Goal: Contribute content

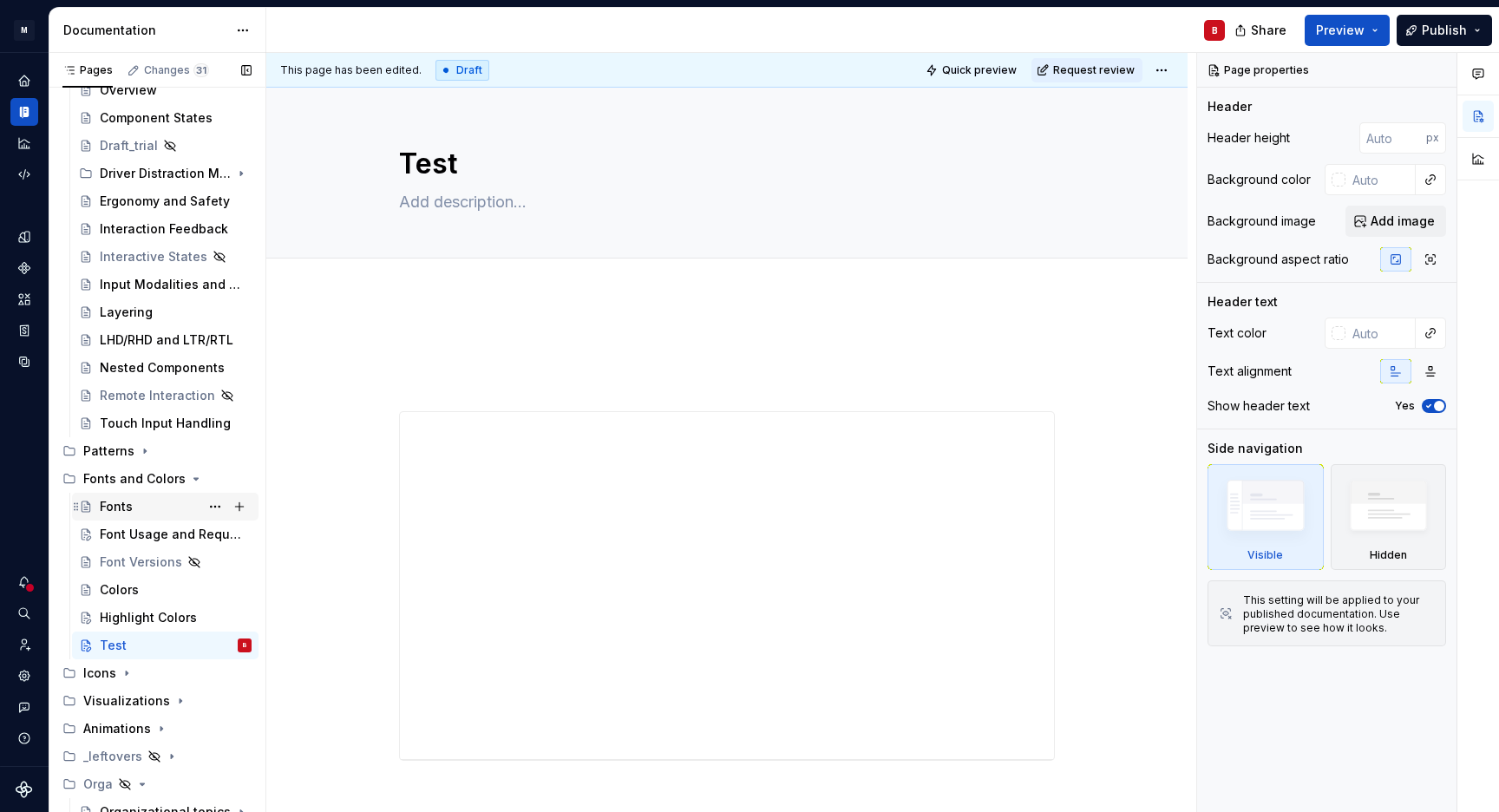
scroll to position [365, 0]
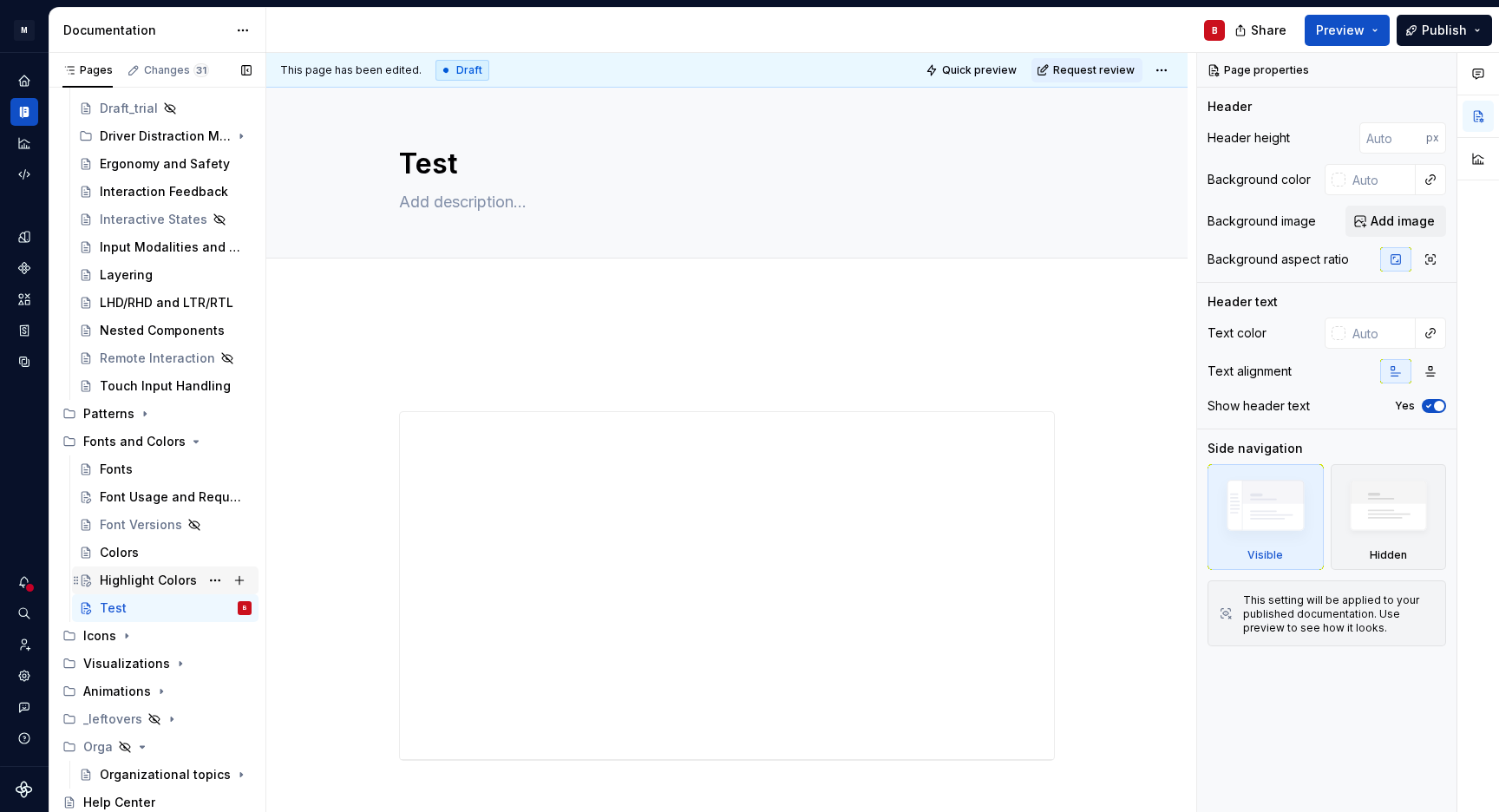
click at [136, 586] on div "Highlight Colors" at bounding box center [149, 580] width 97 height 17
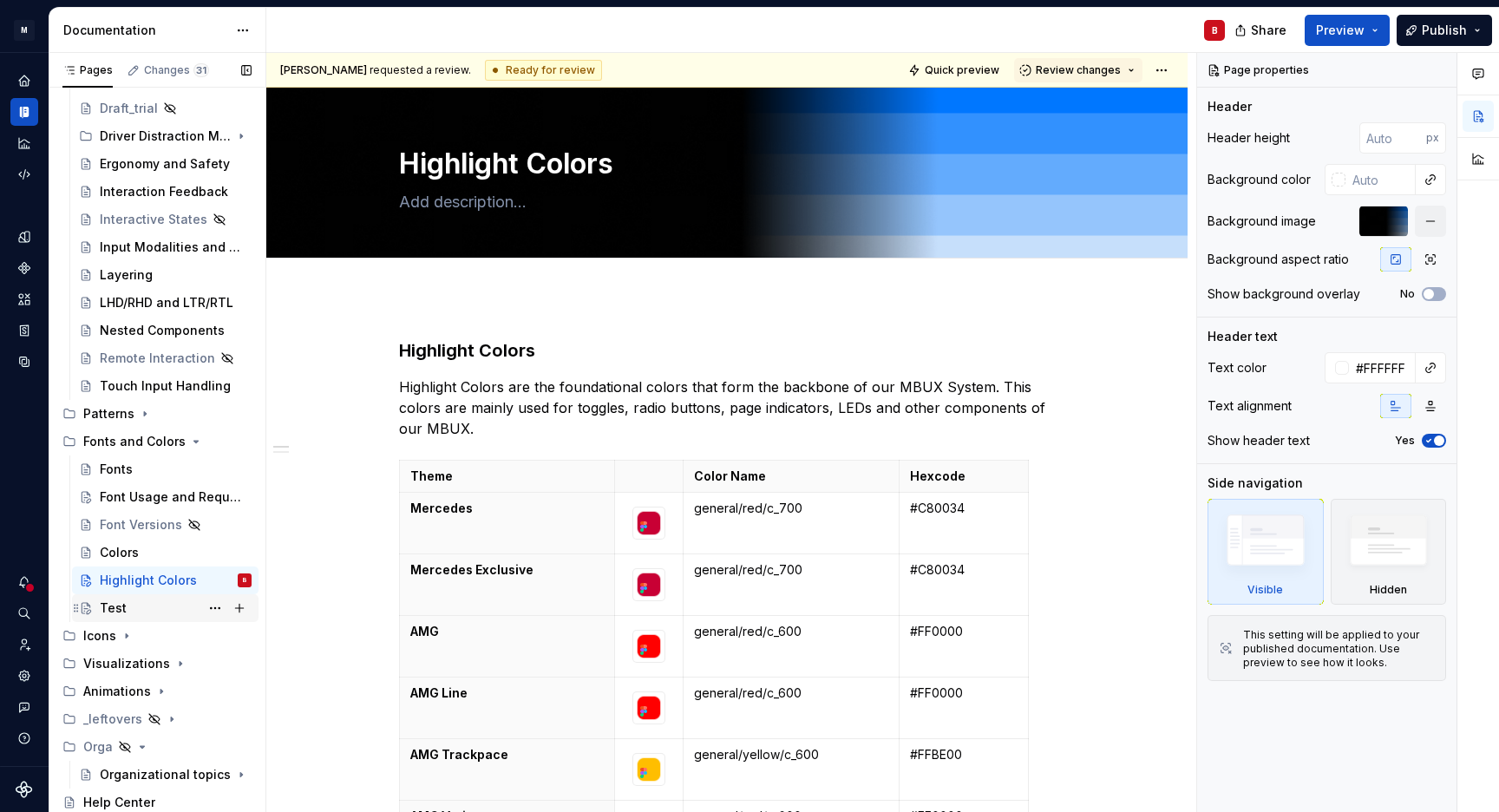
click at [129, 614] on div "Test" at bounding box center [176, 608] width 151 height 24
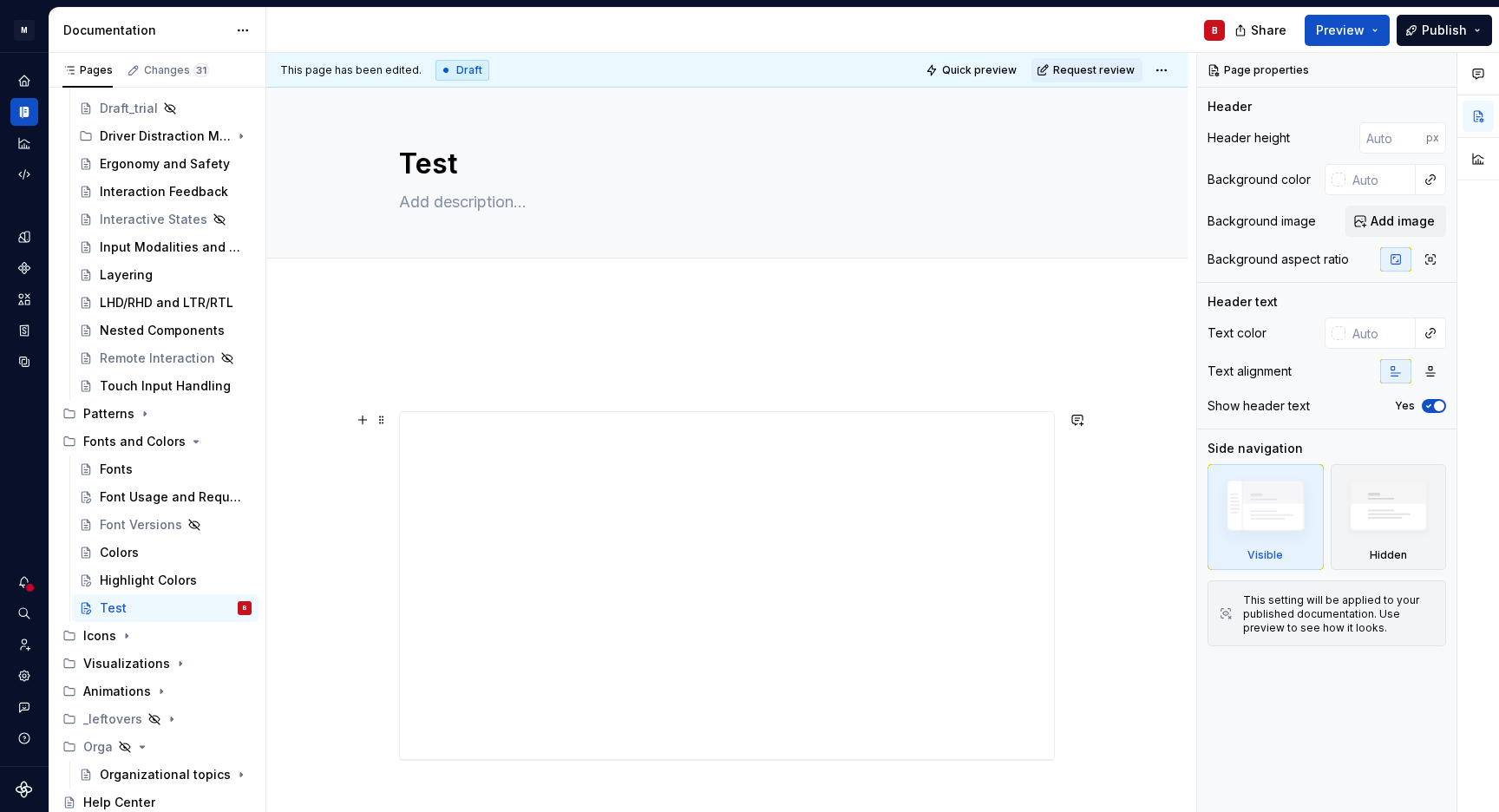
scroll to position [254, 0]
click at [126, 778] on div "Organizational topics" at bounding box center [141, 775] width 83 height 17
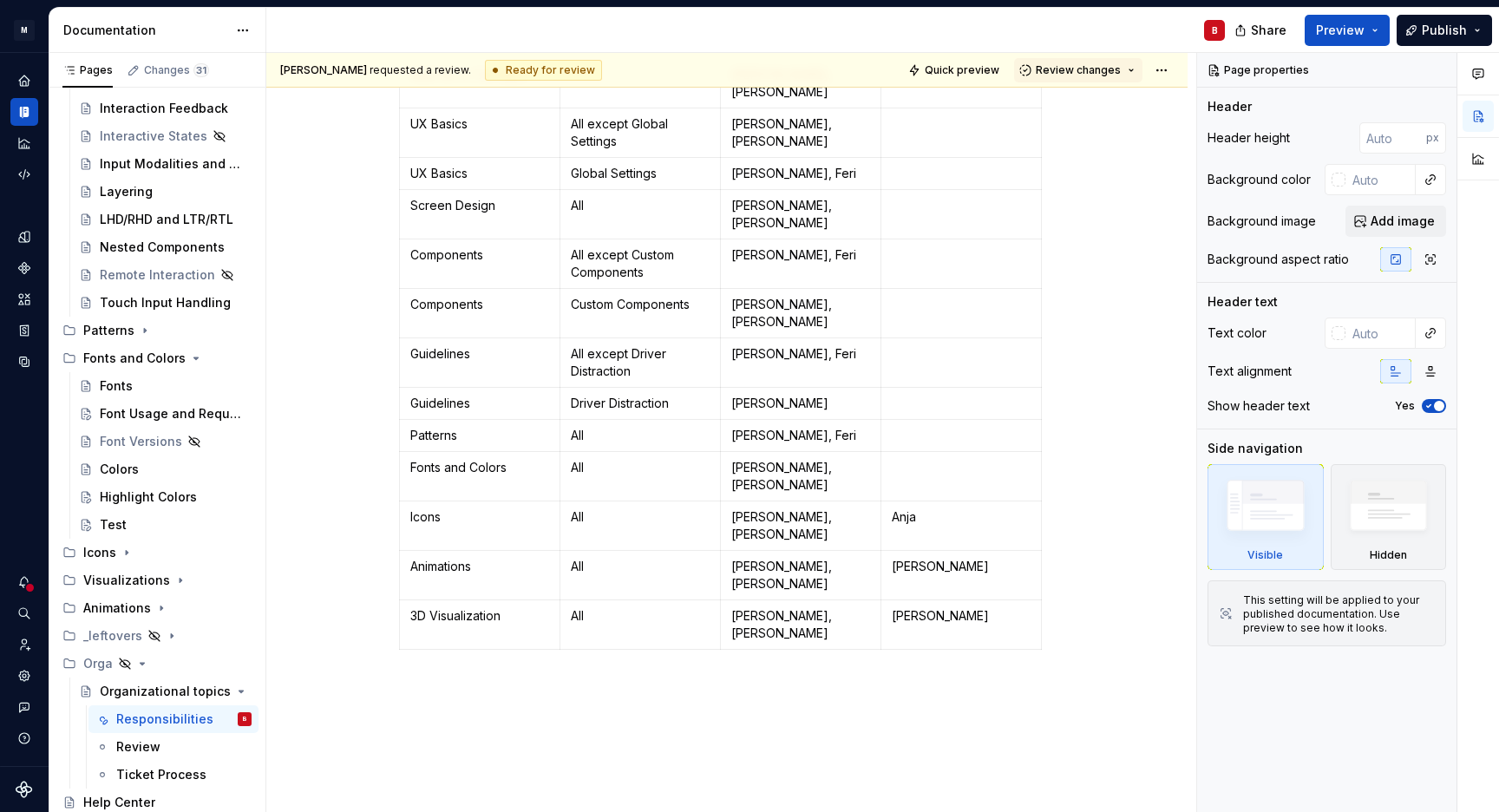
scroll to position [609, 0]
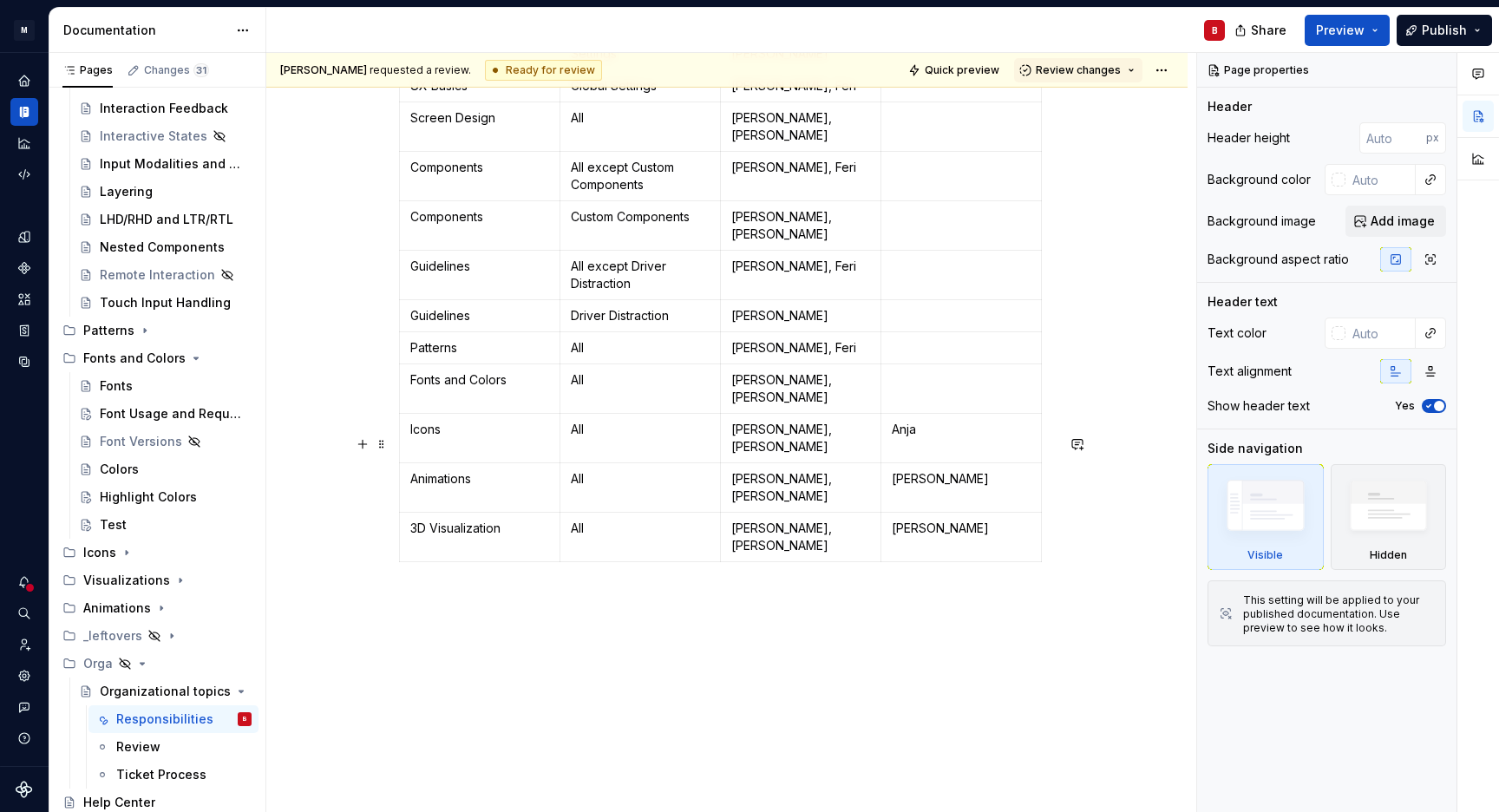
drag, startPoint x: 362, startPoint y: 444, endPoint x: 411, endPoint y: 446, distance: 49.0
click at [360, 444] on button "button" at bounding box center [363, 444] width 24 height 24
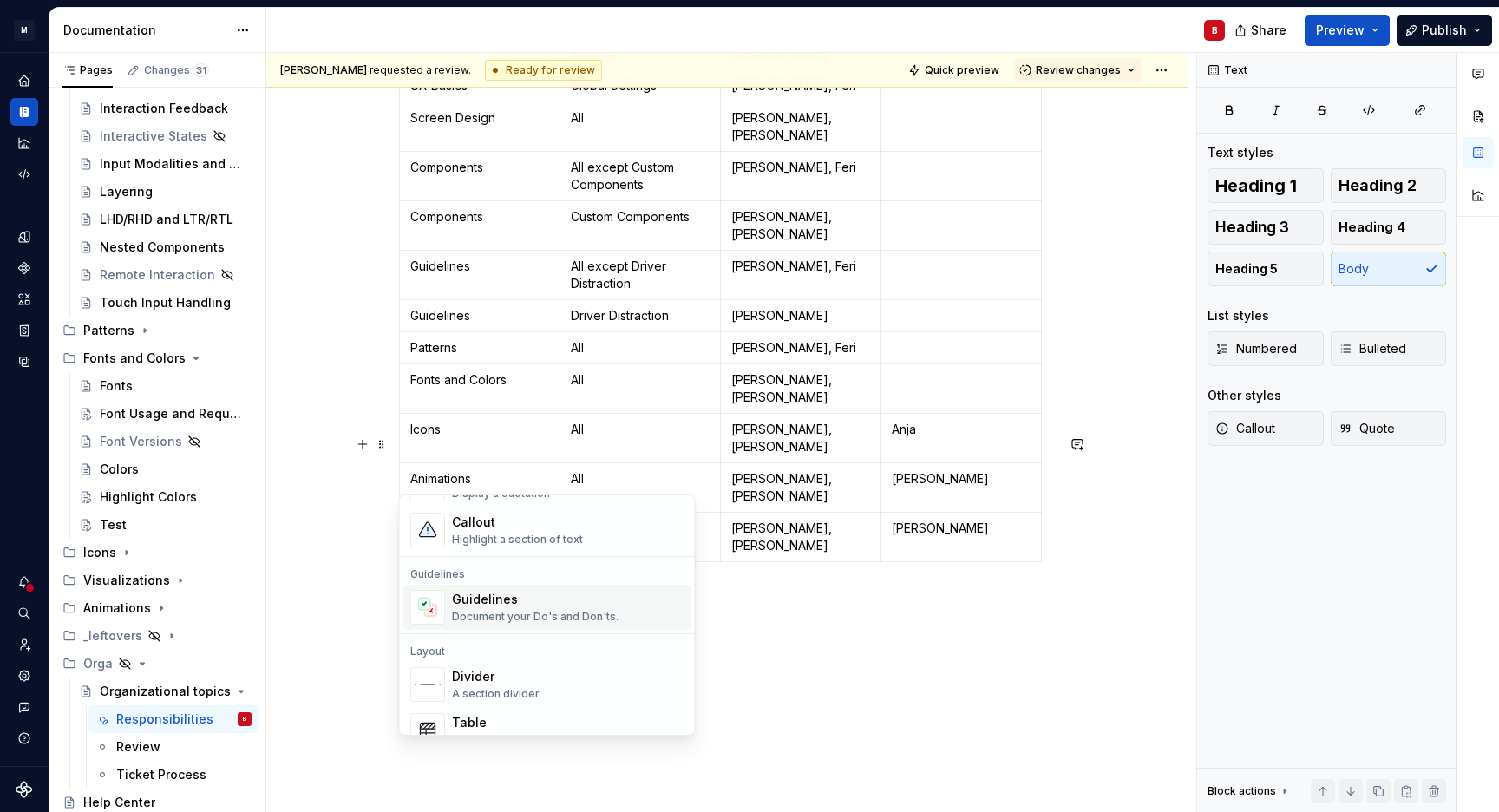
scroll to position [429, 0]
click at [527, 616] on div "Document your Do's and Don'ts." at bounding box center [534, 617] width 166 height 14
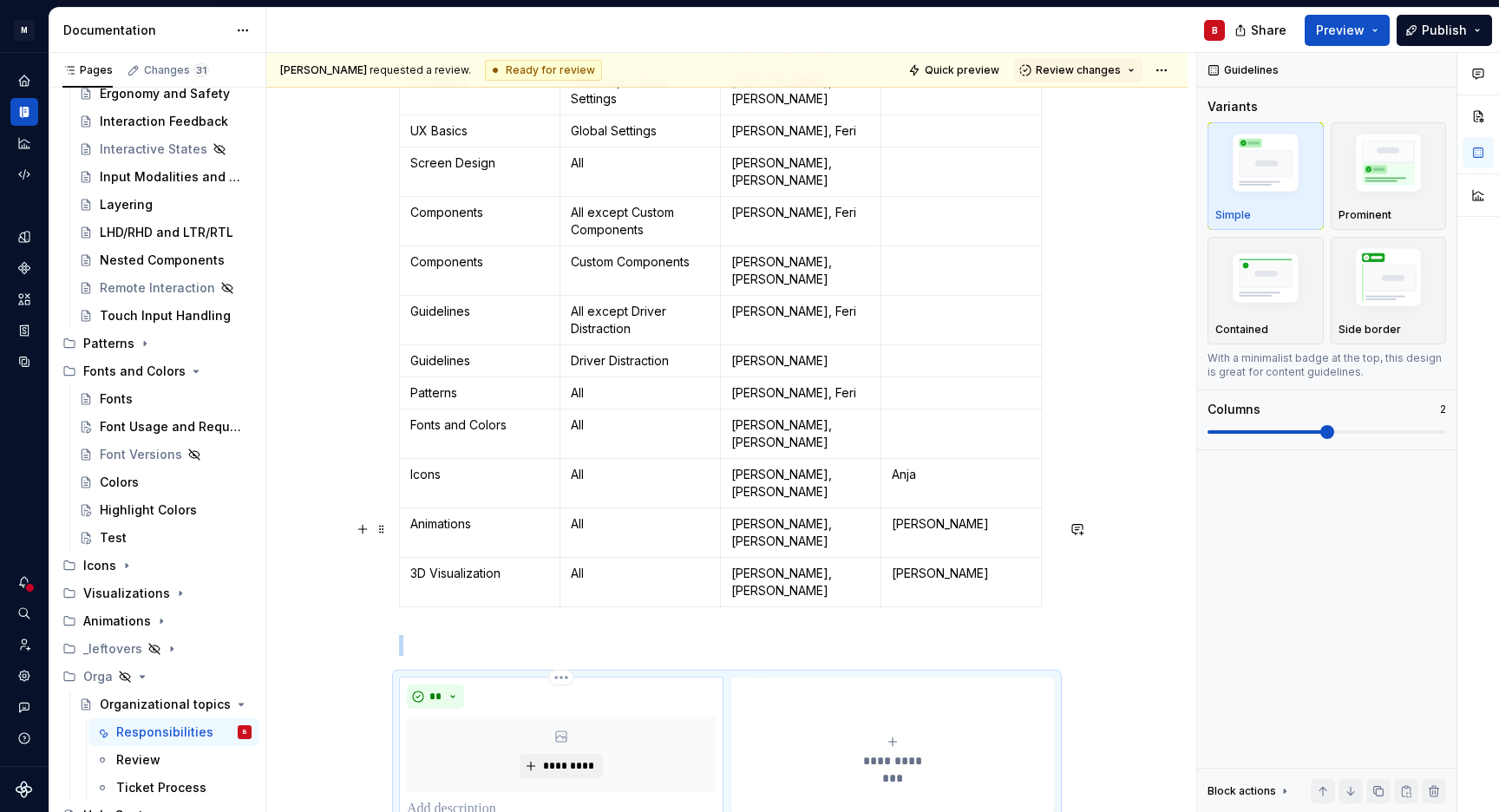
scroll to position [583, 0]
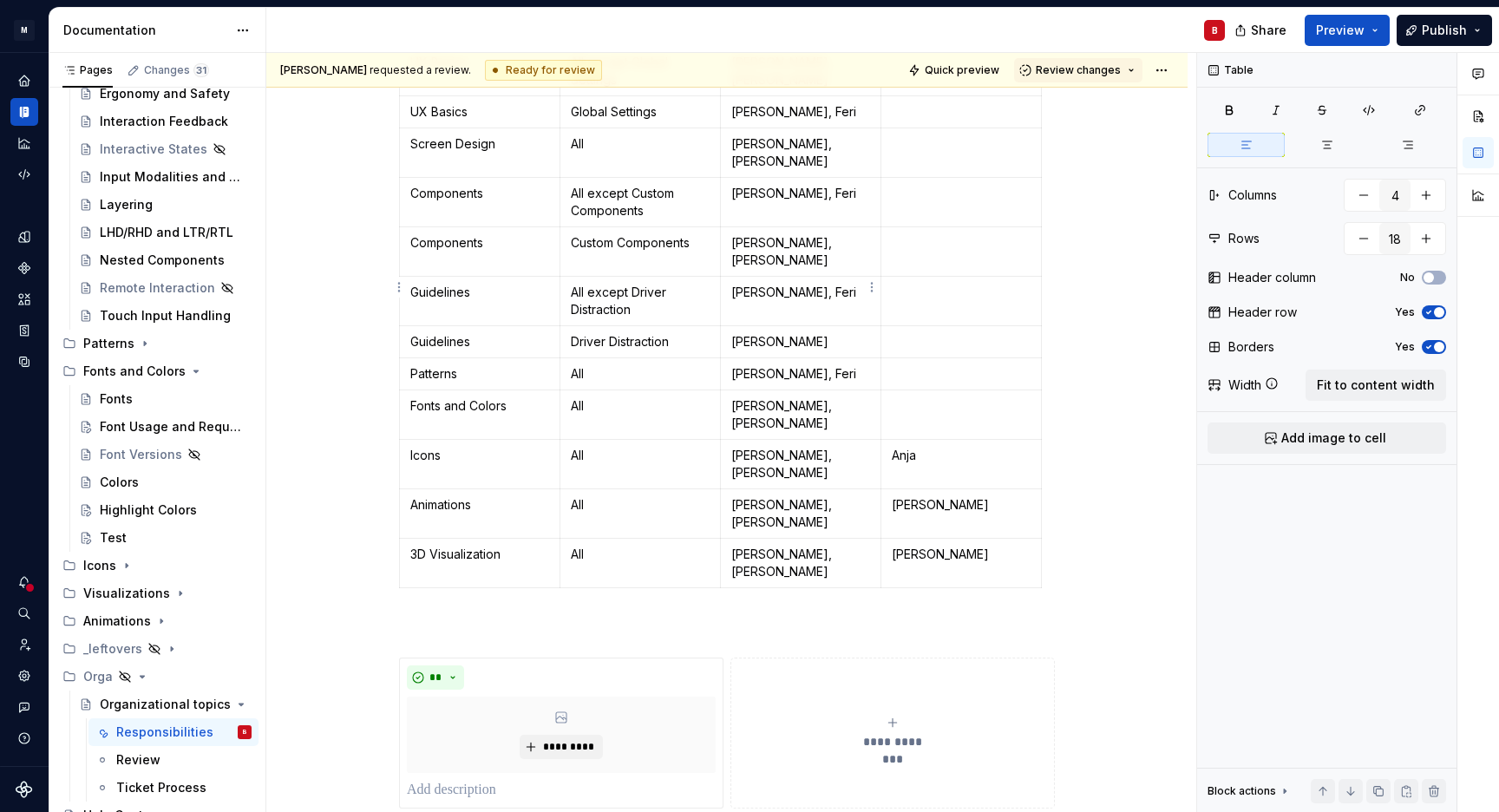
click at [817, 366] on p "[PERSON_NAME], Feri" at bounding box center [800, 374] width 138 height 17
click at [803, 333] on p "[PERSON_NAME]" at bounding box center [800, 342] width 138 height 17
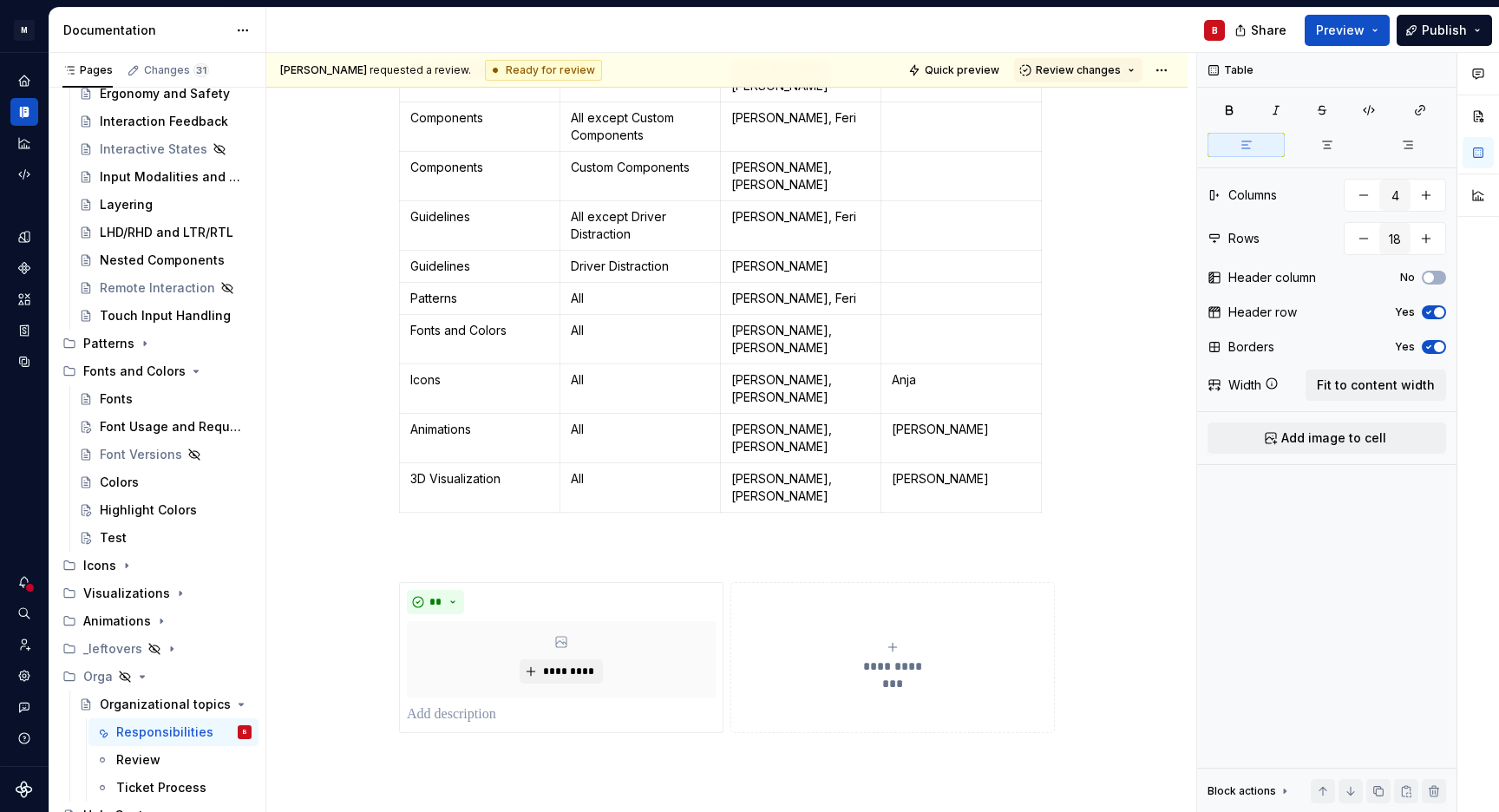
scroll to position [674, 0]
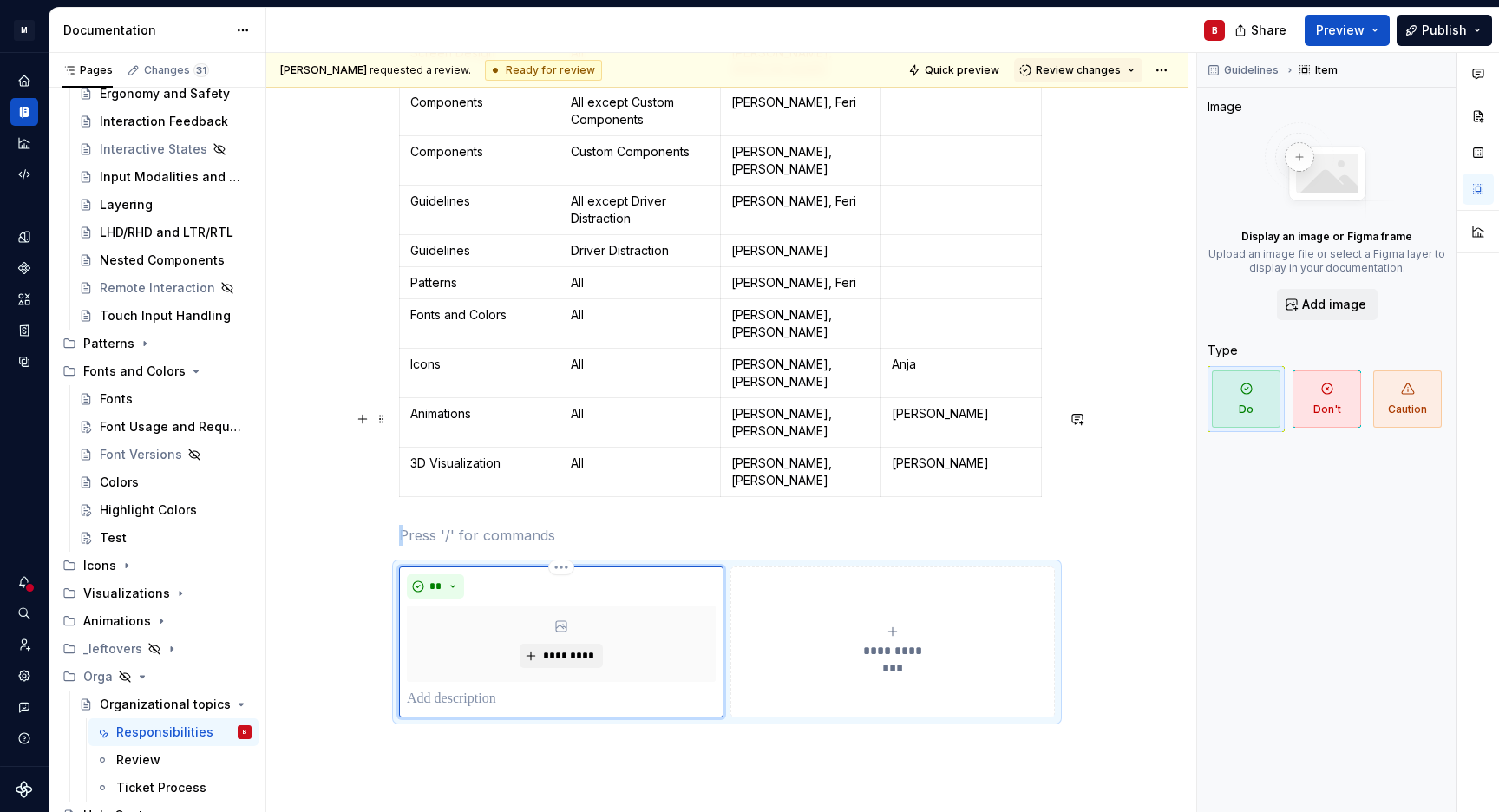
click at [521, 574] on div "**" at bounding box center [561, 587] width 309 height 24
click at [384, 459] on div "**********" at bounding box center [727, 356] width 921 height 1459
click at [767, 525] on p at bounding box center [726, 535] width 655 height 21
click at [761, 567] on div "**********" at bounding box center [726, 641] width 655 height 151
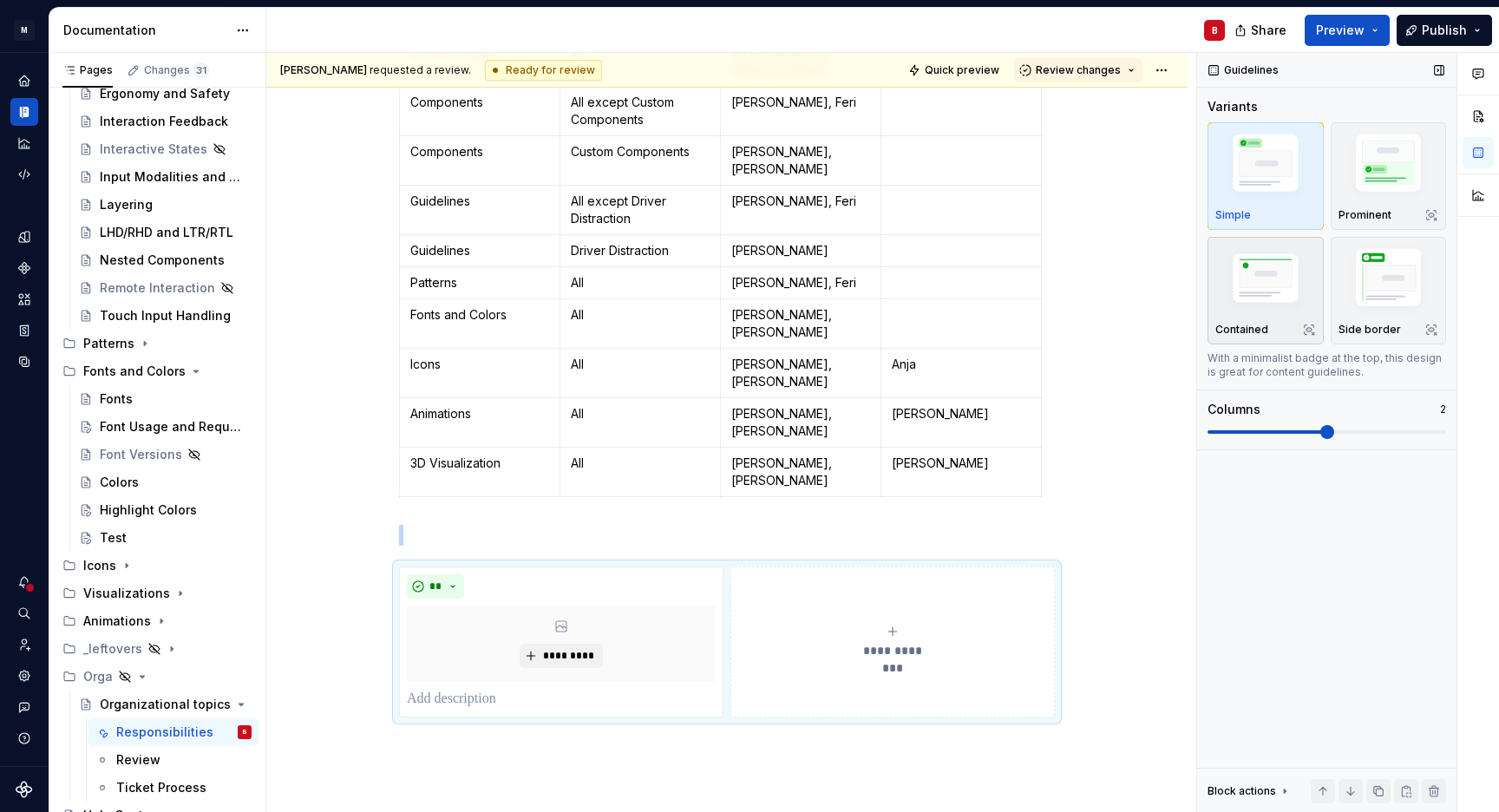
click at [1260, 299] on img "button" at bounding box center [1266, 280] width 101 height 68
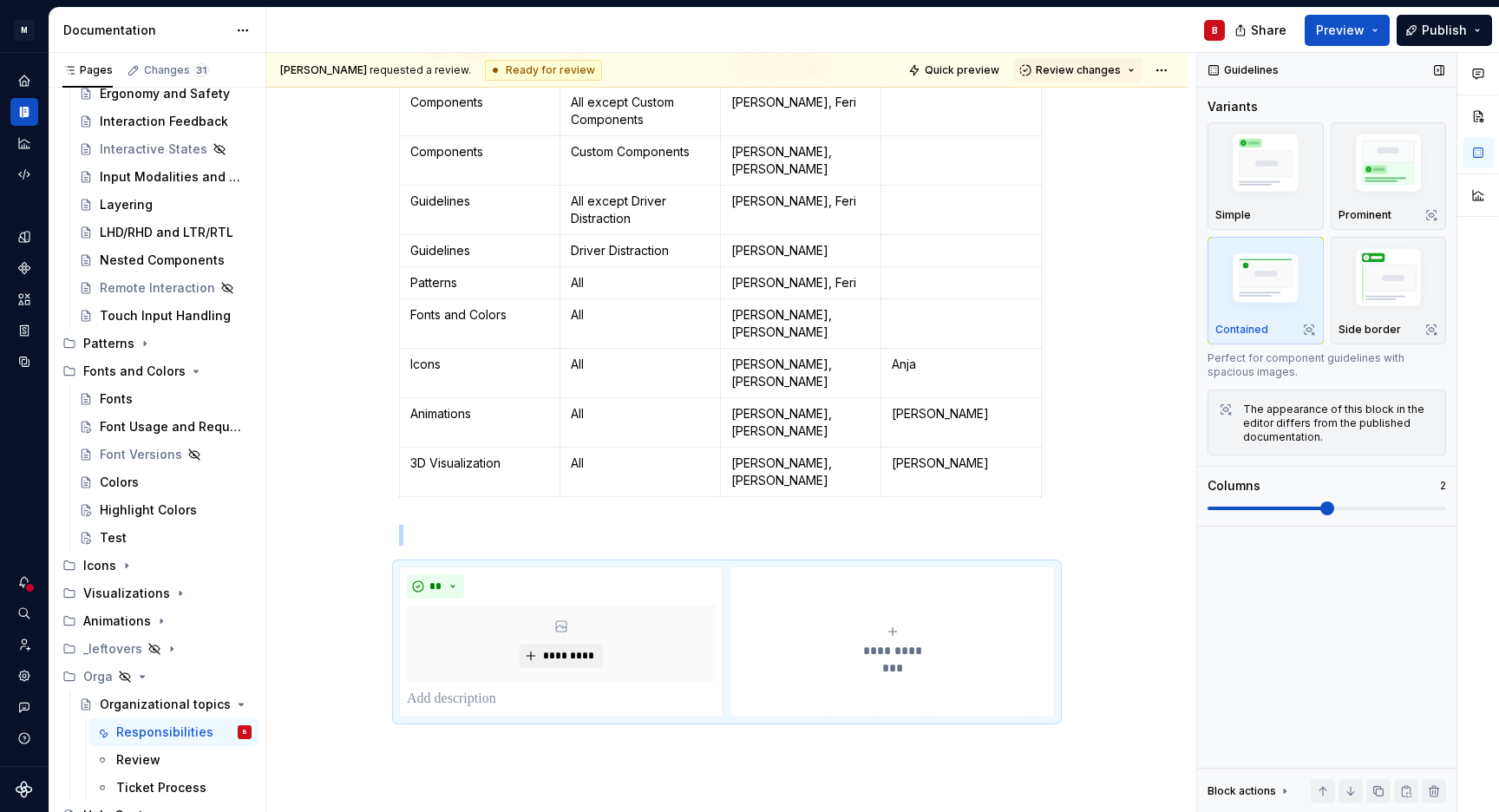
click at [1296, 278] on img "button" at bounding box center [1266, 280] width 101 height 68
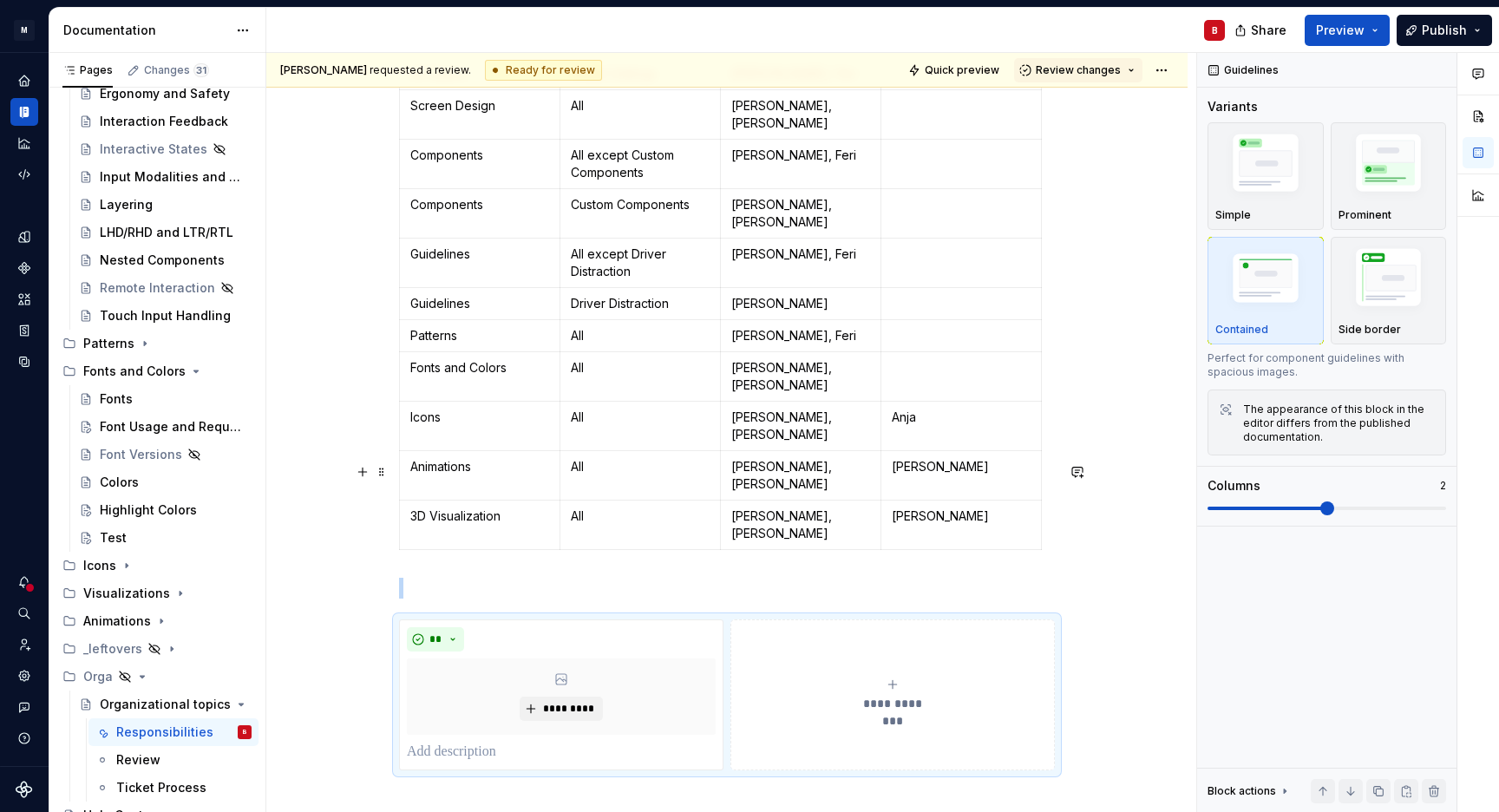
scroll to position [609, 0]
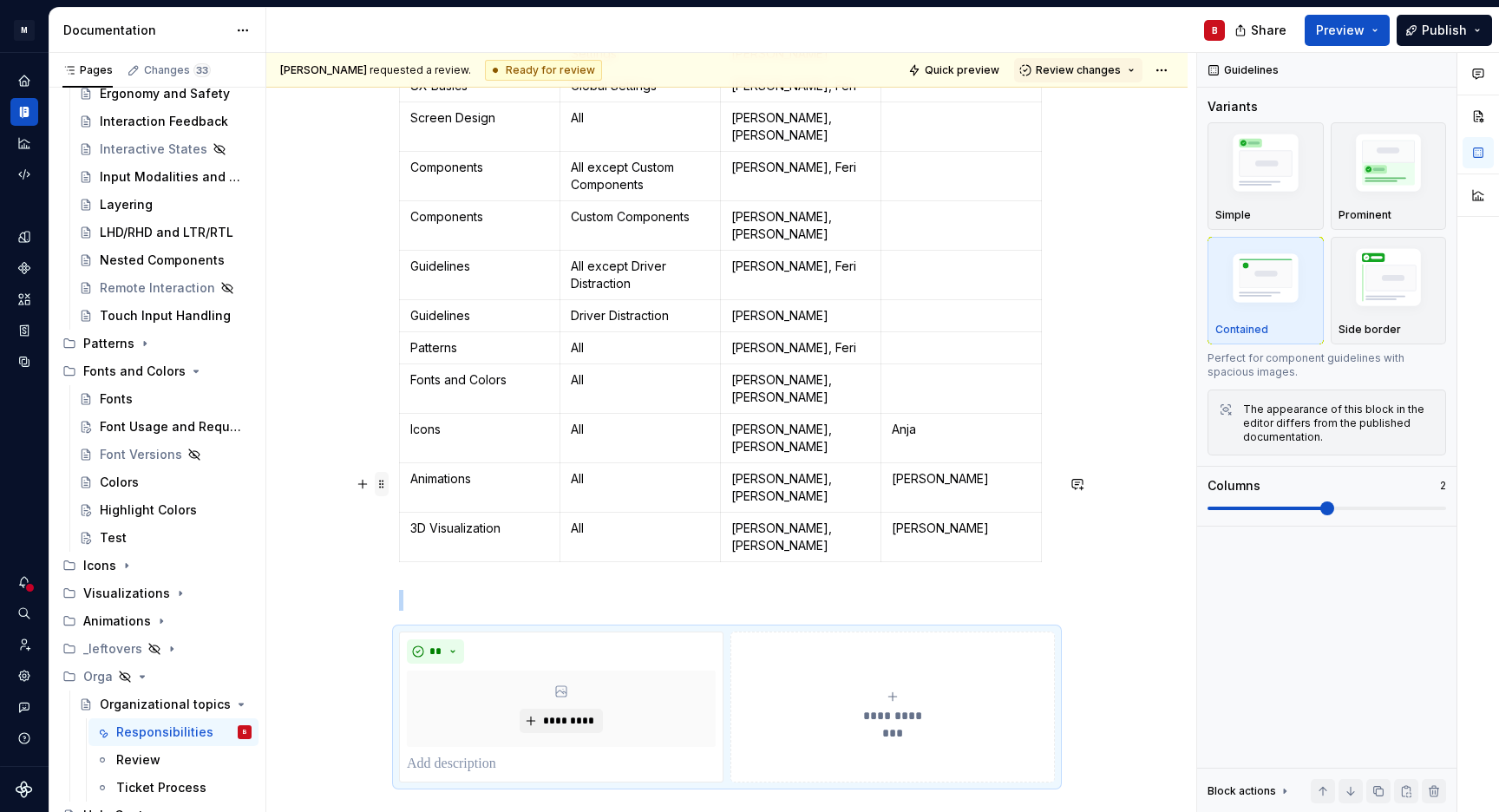
click at [384, 477] on span at bounding box center [382, 484] width 14 height 24
click at [416, 635] on div "Delete" at bounding box center [463, 642] width 113 height 17
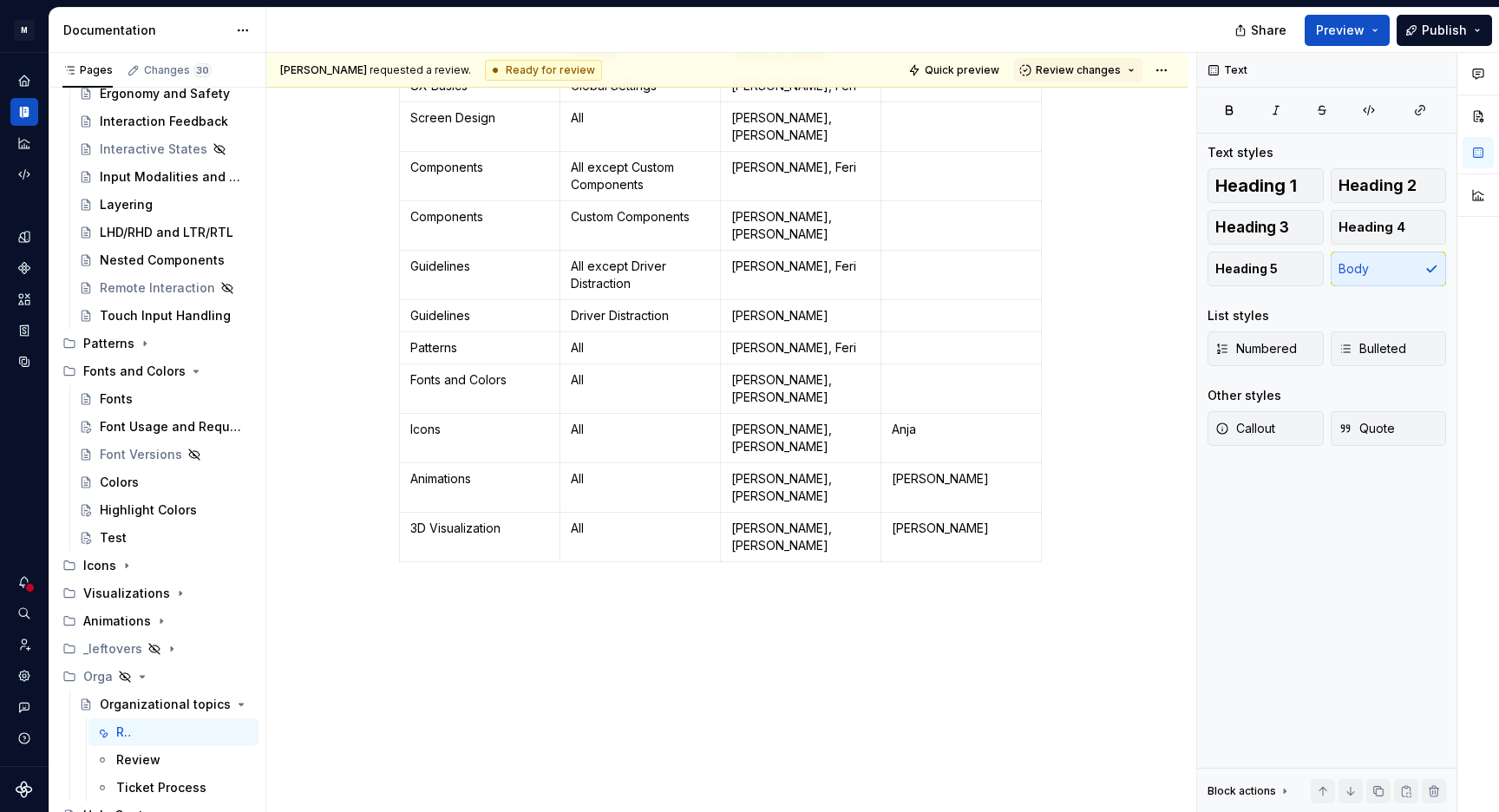
type textarea "*"
